Goal: Check status: Check status

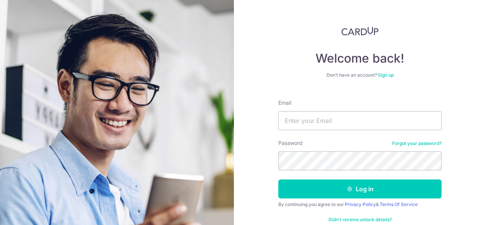
type input "[EMAIL_ADDRESS][DOMAIN_NAME]"
click at [278, 180] on button "Log in" at bounding box center [359, 189] width 163 height 19
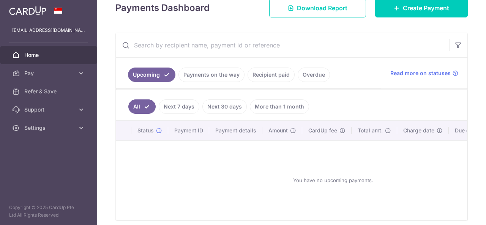
click at [205, 78] on link "Payments on the way" at bounding box center [211, 75] width 66 height 14
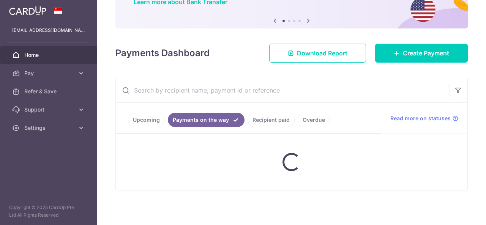
scroll to position [92, 0]
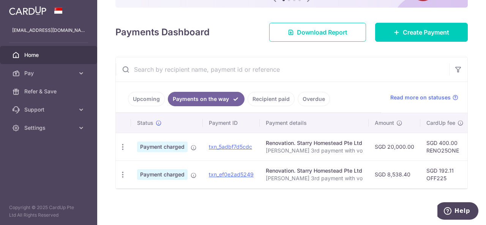
click at [270, 69] on input "text" at bounding box center [282, 69] width 333 height 24
click at [258, 103] on link "Recipient paid" at bounding box center [271, 99] width 47 height 14
